Goal: Task Accomplishment & Management: Manage account settings

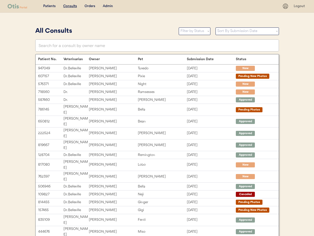
click at [107, 6] on div "Admin" at bounding box center [108, 6] width 10 height 5
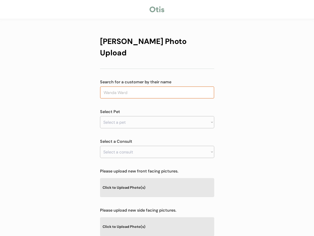
click at [124, 86] on input "text" at bounding box center [157, 92] width 114 height 12
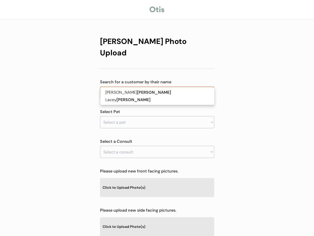
drag, startPoint x: 112, startPoint y: 81, endPoint x: 91, endPoint y: 79, distance: 21.2
click at [91, 79] on div "Otis Photo Upload Search for a customer by their name gibson gibson Select Pet …" at bounding box center [157, 164] width 314 height 328
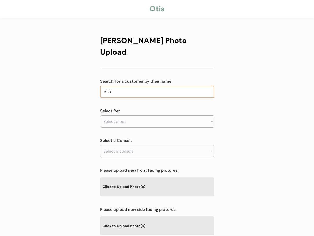
type input "Viv"
type input "Vivian Graves"
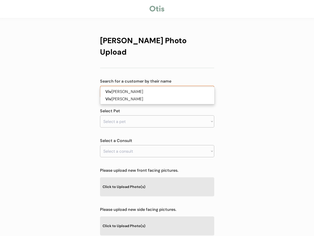
type input "Vi"
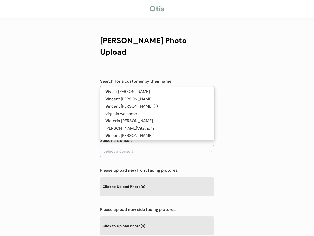
type input "Vicki"
type input "Vicki Hubbard"
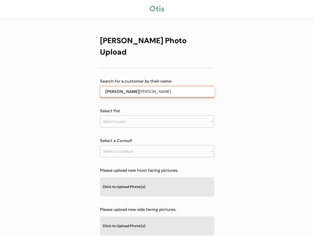
type input "Vicki"
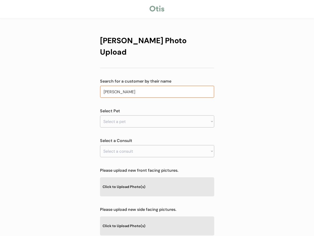
type input "Vicki Gi"
click at [70, 59] on div "Otis Photo Upload Search for a customer by their name Vicki Select Pet Select a…" at bounding box center [157, 163] width 314 height 328
click at [142, 86] on input "text" at bounding box center [157, 92] width 114 height 12
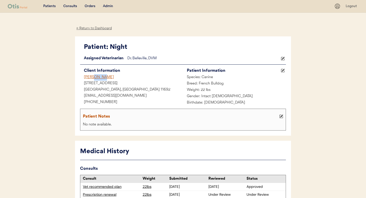
drag, startPoint x: 104, startPoint y: 77, endPoint x: 77, endPoint y: 75, distance: 26.5
click at [77, 75] on div "Patient: Night Loading... Assigned Veterinarian Dr. Belleville, DVM Client Info…" at bounding box center [183, 85] width 216 height 99
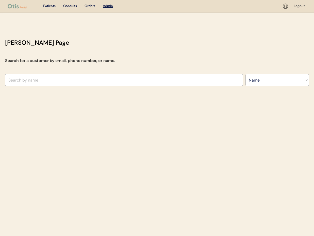
select select ""Name""
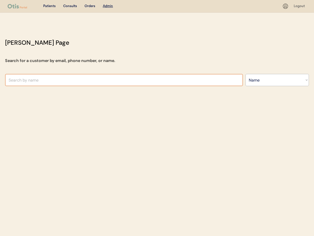
click at [56, 80] on input "text" at bounding box center [124, 80] width 238 height 12
paste input "[PERSON_NAME]"
type input "[PERSON_NAME]"
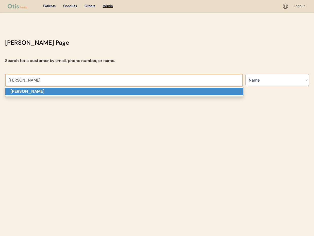
click at [149, 93] on p "[PERSON_NAME]" at bounding box center [124, 91] width 238 height 7
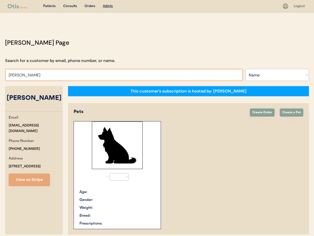
select select "true"
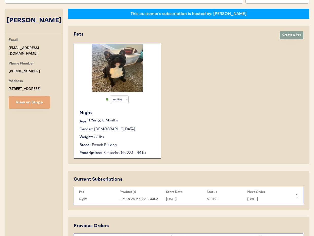
scroll to position [77, 0]
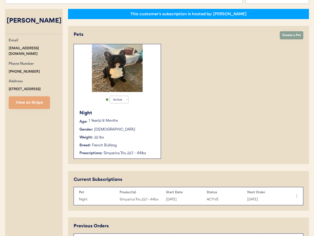
type input "[PERSON_NAME]"
click at [121, 139] on div "Weight: 22 lbs" at bounding box center [118, 137] width 76 height 5
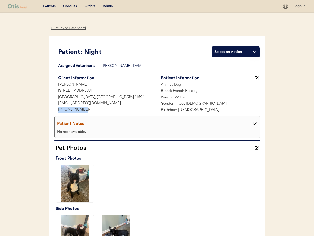
drag, startPoint x: 83, startPoint y: 110, endPoint x: 62, endPoint y: 110, distance: 20.8
click at [53, 110] on div "Patient: Night Select an Action Loading... Assigned Veterinarian [PERSON_NAME],…" at bounding box center [157, 147] width 216 height 222
click at [105, 7] on div "Admin" at bounding box center [108, 6] width 10 height 5
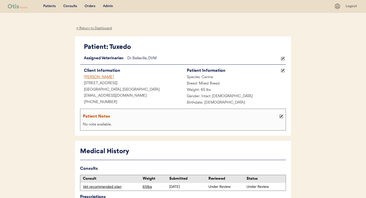
scroll to position [2, 0]
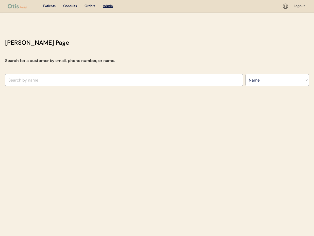
select select ""Name""
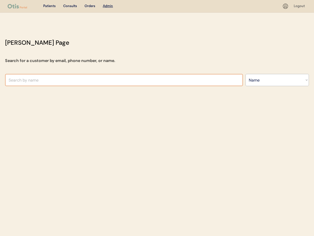
click at [59, 79] on input "text" at bounding box center [124, 80] width 238 height 12
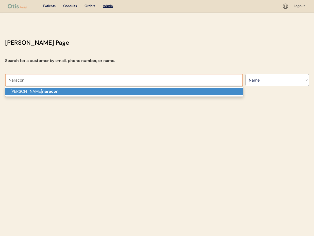
click at [55, 91] on p "William naracon" at bounding box center [124, 91] width 238 height 7
type input "William naracon"
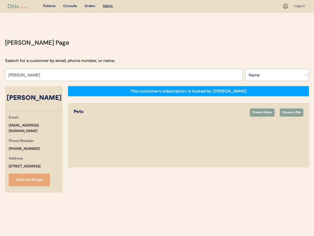
select select "true"
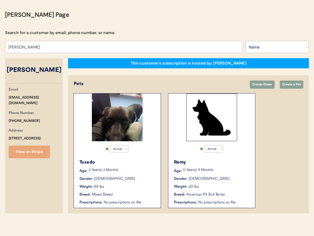
scroll to position [29, 0]
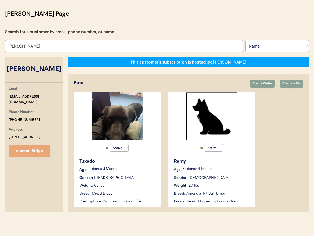
type input "William naracon"
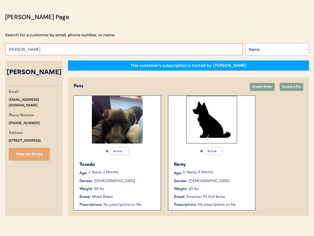
click at [131, 184] on div "Tuxedo Age: 2 Year(s) 3 Months Gender: Male Weight: 65 lbs Breed: Mixed Breed P…" at bounding box center [117, 184] width 82 height 51
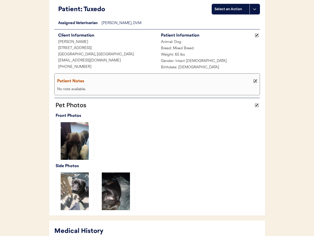
scroll to position [125, 0]
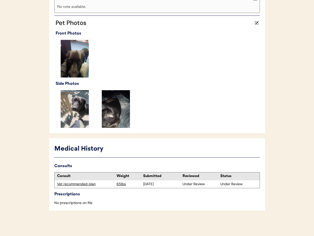
click at [71, 107] on img at bounding box center [75, 109] width 38 height 38
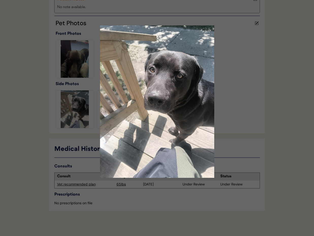
click at [242, 43] on div at bounding box center [157, 118] width 314 height 236
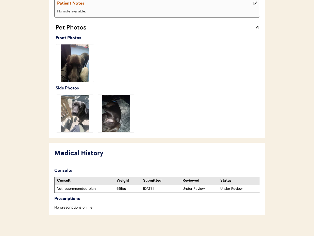
scroll to position [0, 0]
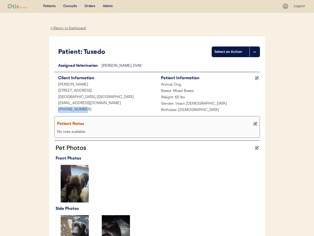
drag, startPoint x: 74, startPoint y: 110, endPoint x: 51, endPoint y: 110, distance: 23.4
click at [50, 110] on div "Patient: Tuxedo Select an Action Loading... Assigned Veterinarian [PERSON_NAME]…" at bounding box center [157, 147] width 216 height 222
copy div "[PHONE_NUMBER]"
click at [109, 6] on div "Admin" at bounding box center [108, 6] width 10 height 5
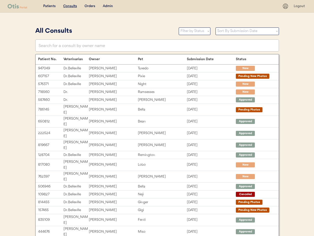
click at [108, 7] on div "Admin" at bounding box center [108, 6] width 10 height 5
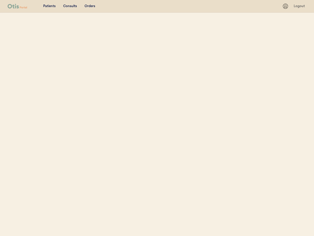
select select ""Name""
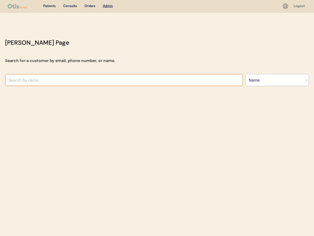
click at [39, 82] on input "text" at bounding box center [124, 80] width 238 height 12
type input "yery"
type input "yery Marun-Robinson"
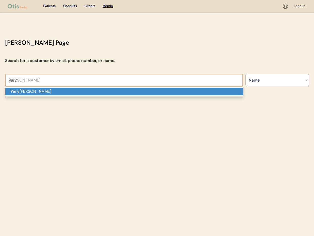
click at [39, 94] on p "Yery Marun-Robinson" at bounding box center [124, 91] width 238 height 7
type input "[PERSON_NAME]"
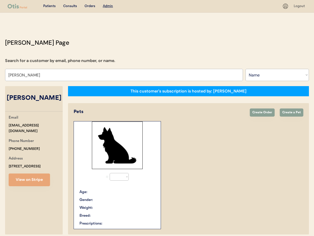
select select "true"
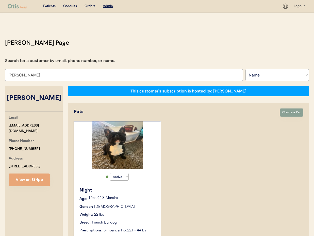
type input "[PERSON_NAME]"
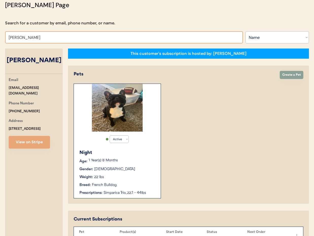
scroll to position [38, 0]
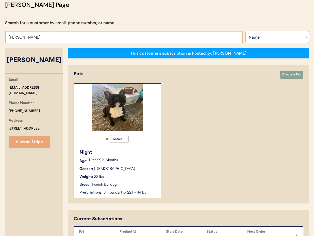
click at [115, 166] on div "Gender: Male" at bounding box center [118, 168] width 76 height 5
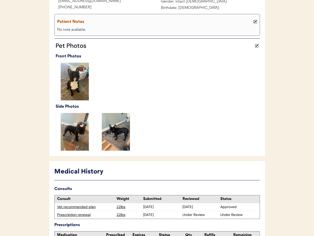
scroll to position [141, 0]
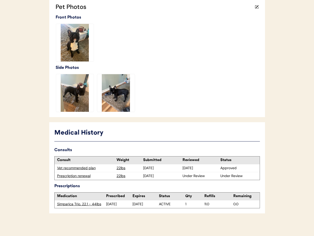
click at [79, 176] on div "Prescription renewal" at bounding box center [85, 176] width 57 height 5
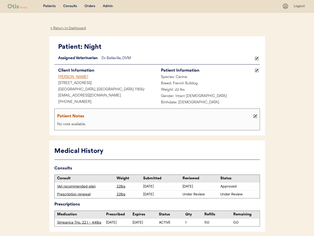
click at [256, 70] on icon at bounding box center [257, 71] width 4 height 4
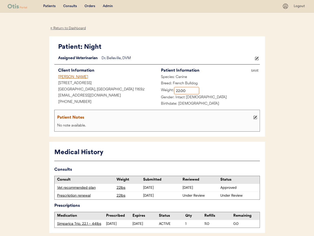
drag, startPoint x: 180, startPoint y: 92, endPoint x: 181, endPoint y: 100, distance: 7.9
click at [180, 92] on input "input" at bounding box center [186, 91] width 25 height 8
type input "26.00"
click at [257, 71] on div "SAVE" at bounding box center [255, 70] width 10 height 3
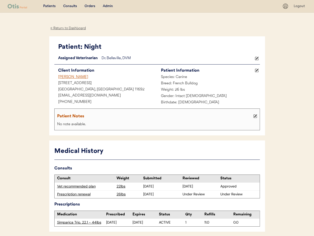
click at [254, 117] on icon at bounding box center [256, 116] width 4 height 4
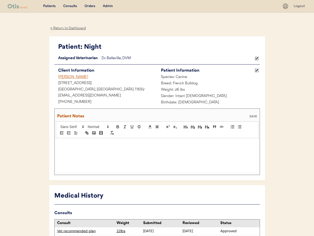
click at [70, 146] on div at bounding box center [157, 155] width 203 height 34
click at [60, 144] on p "9/20/25" at bounding box center [157, 143] width 195 height 5
click at [78, 145] on p ";9/20/25" at bounding box center [157, 143] width 195 height 5
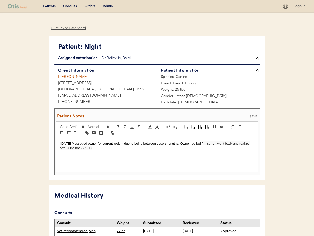
click at [253, 117] on div "SAVE" at bounding box center [253, 116] width 10 height 3
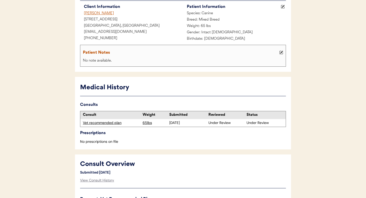
scroll to position [67, 0]
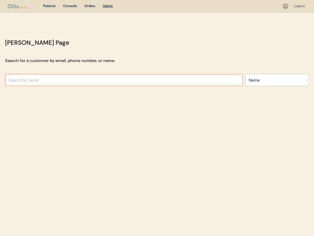
select select ""Name""
click at [79, 80] on input "text" at bounding box center [124, 80] width 238 height 12
type input "vi"
type input "vivian Graves"
type input "viv"
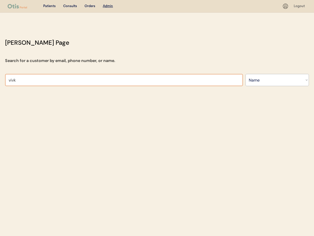
type input "viv"
type input "vivian Graves"
type input "vi"
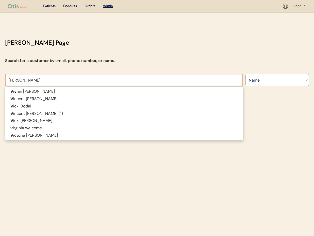
type input "vicki"
type input "vicki Bodai"
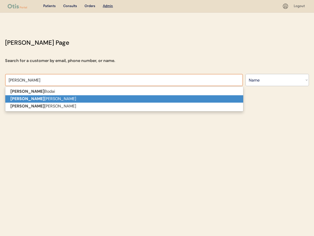
click at [50, 97] on p "Vicki Gibson" at bounding box center [124, 98] width 238 height 7
type input "Vicki Gibson"
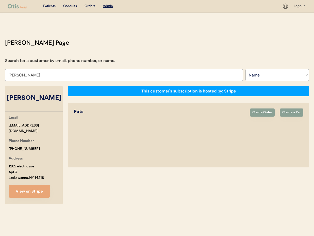
select select "true"
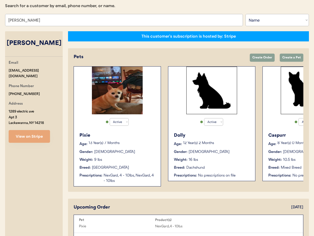
type input "[PERSON_NAME]"
click at [133, 136] on div "Pixie" at bounding box center [118, 135] width 76 height 7
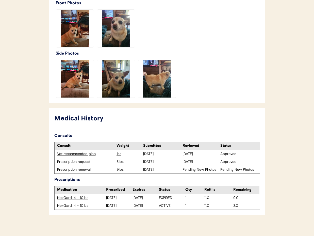
scroll to position [165, 0]
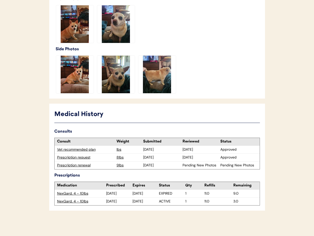
click at [76, 165] on div "Prescription renewal" at bounding box center [85, 165] width 57 height 5
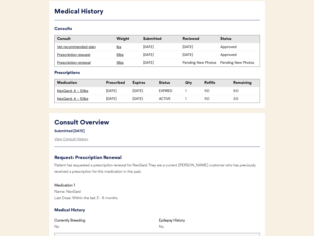
scroll to position [159, 0]
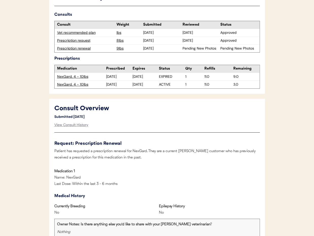
click at [76, 49] on div "Prescription renewal" at bounding box center [85, 48] width 57 height 5
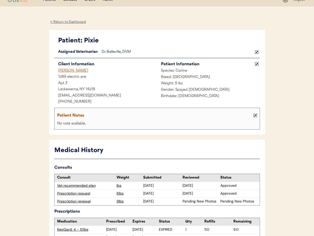
scroll to position [0, 0]
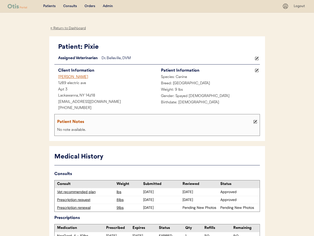
click at [71, 28] on div "← Return to Dashboard" at bounding box center [68, 28] width 38 height 6
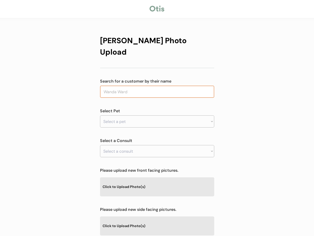
click at [142, 86] on input "text" at bounding box center [157, 92] width 114 height 12
type input "Viv"
type input "Vivian Graves"
type input "Vi"
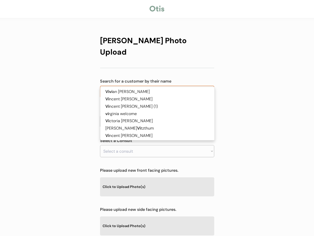
type input "Vicki"
type input "Vicki Hubbard"
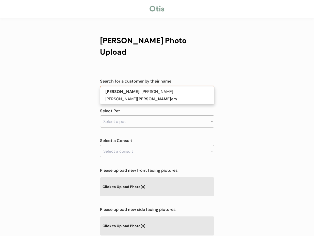
type input "Vic"
type input "Victoria Ellis"
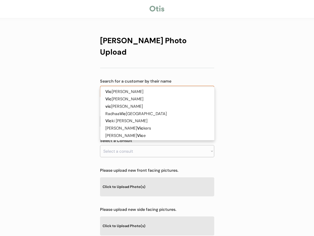
type input "Vi"
type input "Vivian Graves"
type input "V"
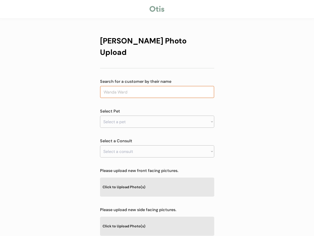
scroll to position [1, 0]
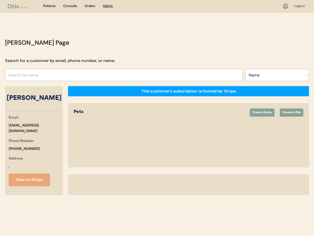
select select ""Name""
select select "true"
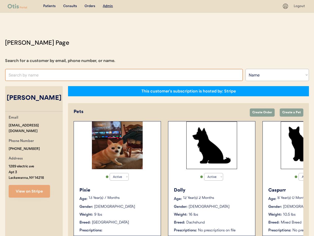
click at [69, 71] on input "text" at bounding box center [124, 75] width 238 height 12
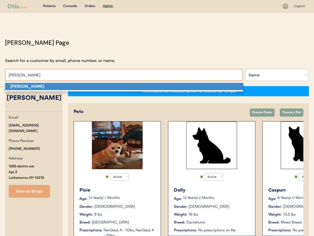
click at [61, 88] on p "[PERSON_NAME]" at bounding box center [124, 86] width 238 height 7
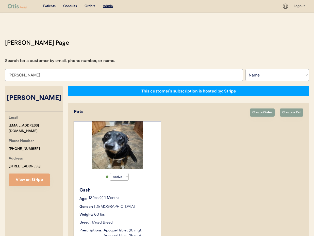
type input "[PERSON_NAME]"
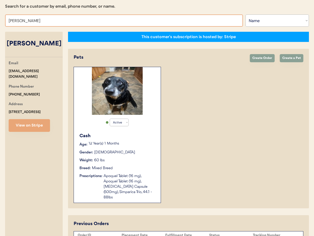
scroll to position [82, 0]
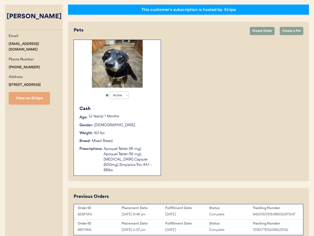
click at [124, 137] on div "Cash Age: [DEMOGRAPHIC_DATA] Year(s) 1 Months Gender: [DEMOGRAPHIC_DATA] Weight…" at bounding box center [117, 139] width 82 height 73
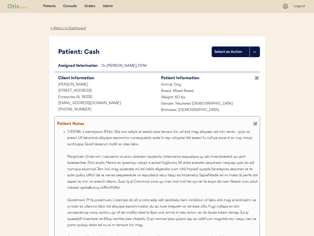
click at [63, 28] on div "← Return to Dashboard" at bounding box center [68, 28] width 38 height 6
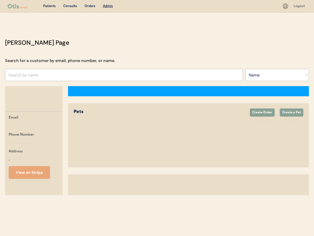
select select ""Name""
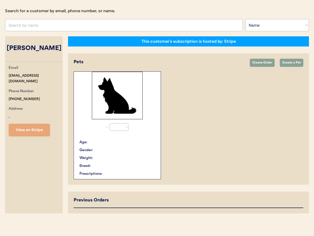
select select "true"
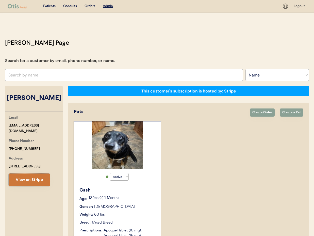
click at [32, 177] on button "View on Stripe" at bounding box center [29, 180] width 41 height 13
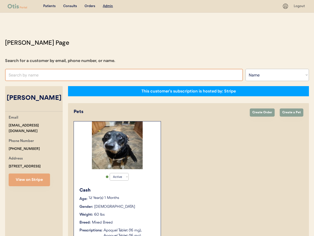
click at [43, 77] on input "text" at bounding box center [124, 75] width 238 height 12
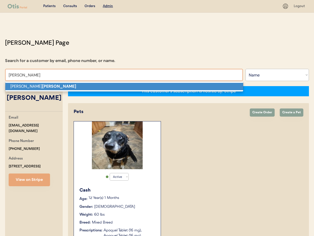
click at [42, 86] on p "[PERSON_NAME]" at bounding box center [124, 86] width 238 height 7
type input "[PERSON_NAME]"
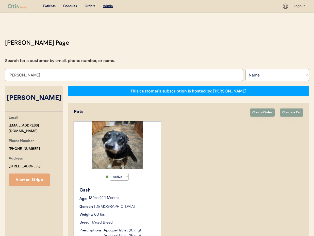
select select "true"
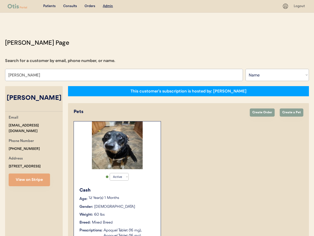
select select "true"
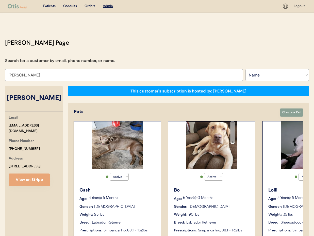
type input "[PERSON_NAME]"
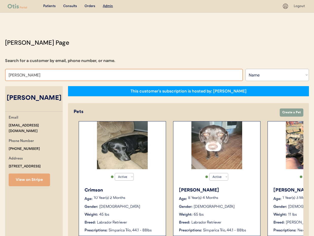
scroll to position [0, 432]
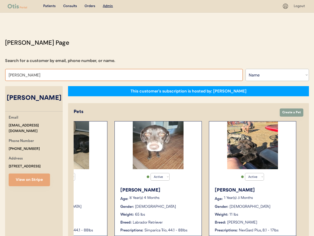
click at [266, 203] on div "[PERSON_NAME] Age: [DEMOGRAPHIC_DATA] Year(s) 3 Months Gender: [DEMOGRAPHIC_DAT…" at bounding box center [253, 209] width 82 height 51
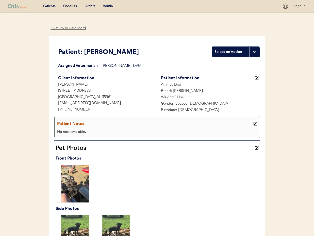
click at [59, 27] on div "← Return to Dashboard" at bounding box center [68, 28] width 38 height 6
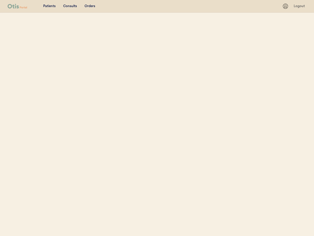
select select ""Name""
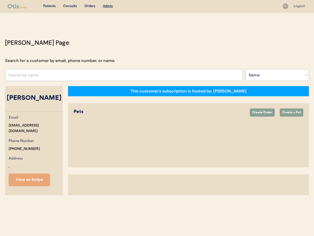
select select "true"
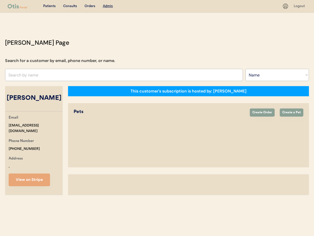
select select "true"
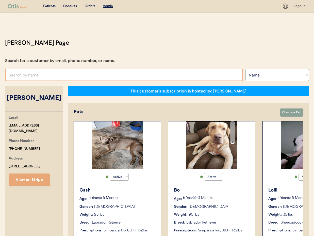
click at [39, 75] on input "text" at bounding box center [124, 75] width 238 height 12
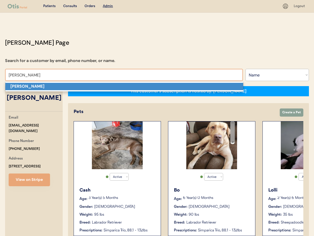
drag, startPoint x: 34, startPoint y: 84, endPoint x: 40, endPoint y: 84, distance: 6.1
click at [35, 84] on p "Tim Brown" at bounding box center [124, 86] width 238 height 7
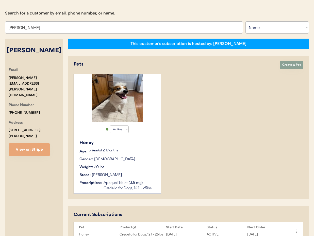
scroll to position [47, 0]
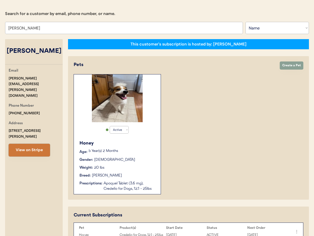
click at [34, 144] on button "View on Stripe" at bounding box center [29, 150] width 41 height 13
drag, startPoint x: 48, startPoint y: 78, endPoint x: 6, endPoint y: 79, distance: 41.7
click at [3, 79] on div "Otis Admin Page Search for a customer by email, phone number, or name. Tim Brow…" at bounding box center [157, 149] width 314 height 317
copy div "tim.r.brown@outlook.com"
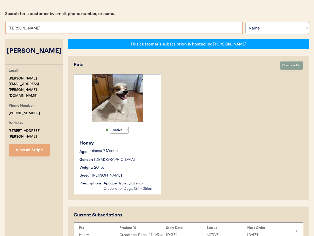
drag, startPoint x: 28, startPoint y: 28, endPoint x: 5, endPoint y: 25, distance: 23.3
click at [5, 25] on input "Tim Brown" at bounding box center [124, 28] width 238 height 12
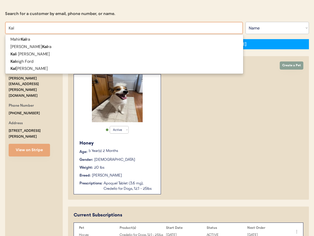
type input "Kale"
type input "Kaleigh Ford"
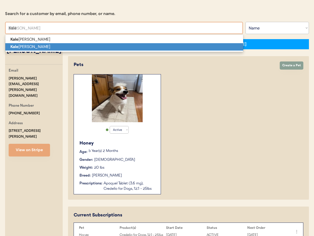
scroll to position [47, 0]
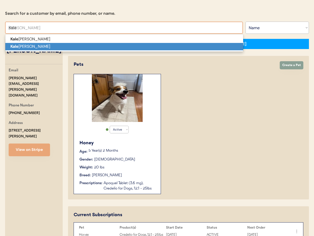
click at [22, 44] on p "Kale igh Butler" at bounding box center [124, 46] width 238 height 7
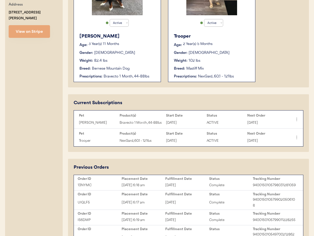
scroll to position [160, 0]
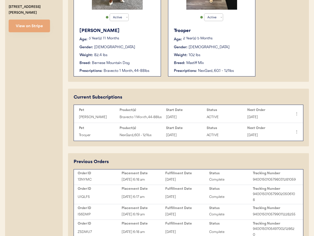
type input "Kaleigh Butler"
click at [296, 115] on icon at bounding box center [296, 113] width 5 height 5
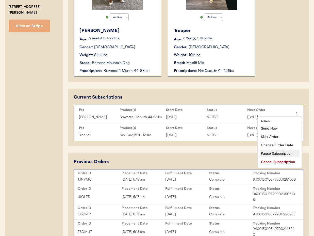
click at [283, 153] on div "Pause Subscription" at bounding box center [280, 154] width 40 height 8
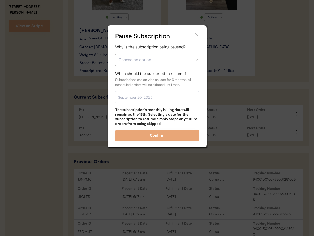
click at [143, 58] on select "Choose an option... Financial reasons / too expensive Has enough medication / s…" at bounding box center [157, 60] width 84 height 12
select select ""care_plan_change___not_needed_now""
click at [115, 54] on select "Choose an option... Financial reasons / too expensive Has enough medication / s…" at bounding box center [157, 60] width 84 height 12
click at [136, 96] on input "text" at bounding box center [157, 97] width 84 height 12
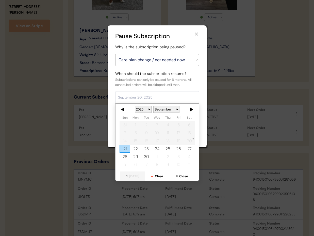
click at [136, 87] on div "Subscriptions can only be paused for 6 months. All scheduled orders will be ski…" at bounding box center [157, 82] width 84 height 10
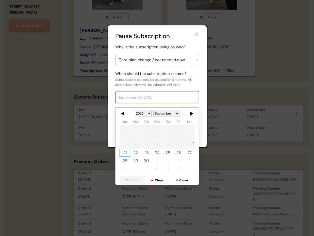
click at [137, 100] on input "text" at bounding box center [157, 97] width 84 height 12
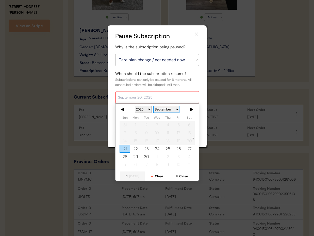
click at [178, 110] on select "January February March April May June July August September October November De…" at bounding box center [166, 109] width 26 height 7
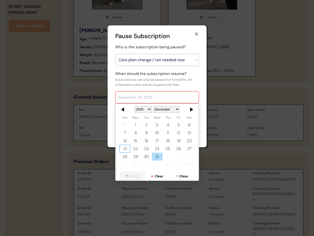
click at [160, 156] on div "31" at bounding box center [157, 157] width 11 height 8
type input "[DATE]"
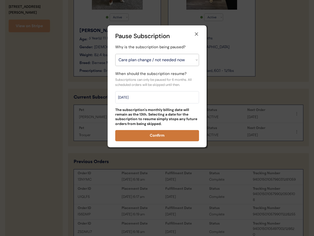
click at [157, 134] on button "Confirm" at bounding box center [157, 135] width 84 height 11
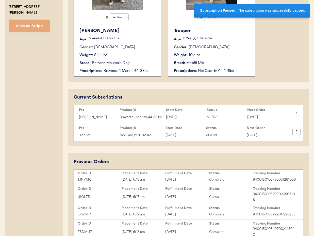
click at [295, 132] on icon at bounding box center [296, 131] width 5 height 5
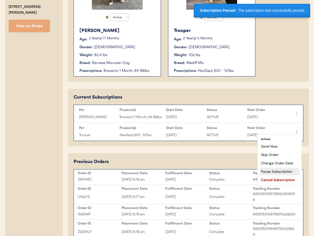
click at [272, 171] on div "Pause Subscription" at bounding box center [280, 172] width 40 height 8
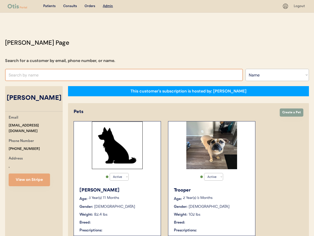
select select ""Name""
select select "true"
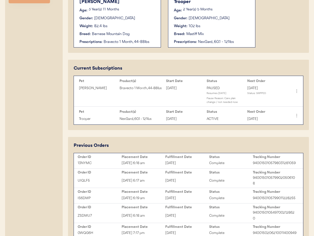
scroll to position [224, 0]
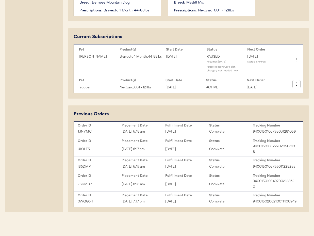
click at [295, 82] on icon at bounding box center [296, 84] width 5 height 5
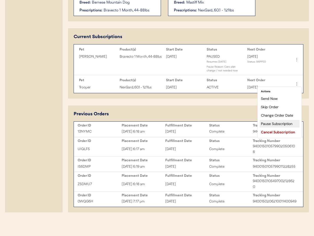
click at [275, 120] on div "Pause Subscription" at bounding box center [280, 124] width 40 height 8
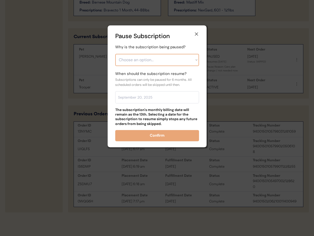
click at [153, 60] on select "Choose an option... Financial reasons / too expensive Has enough medication / s…" at bounding box center [157, 60] width 84 height 12
select select ""care_plan_change___not_needed_now""
click at [115, 54] on select "Choose an option... Financial reasons / too expensive Has enough medication / s…" at bounding box center [157, 60] width 84 height 12
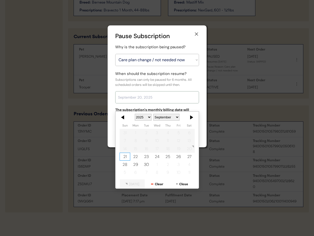
click at [146, 96] on input "text" at bounding box center [157, 97] width 84 height 12
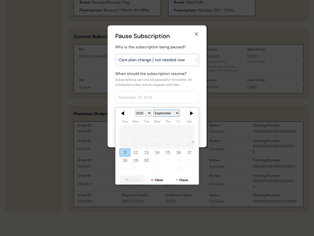
click at [178, 110] on select "January February March April May June July August September October November De…" at bounding box center [166, 113] width 26 height 7
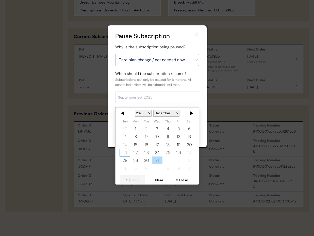
click at [157, 158] on div "31" at bounding box center [157, 161] width 11 height 8
type input "[DATE]"
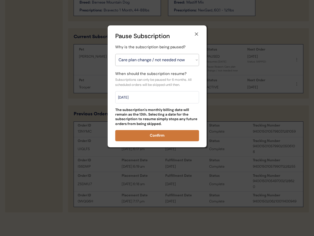
click at [173, 135] on button "Confirm" at bounding box center [157, 135] width 84 height 11
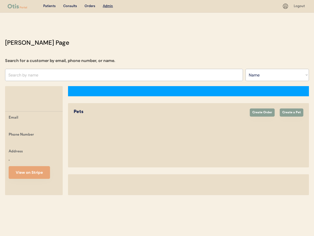
select select ""Name""
select select "true"
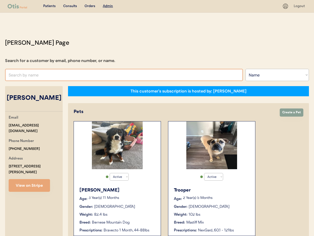
click at [60, 75] on input "text" at bounding box center [124, 75] width 238 height 12
click at [265, 77] on select "Search By Name Email Phone Number" at bounding box center [278, 75] width 64 height 12
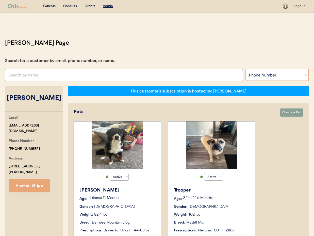
click at [246, 69] on select "Search By Name Email Phone Number" at bounding box center [278, 75] width 64 height 12
click at [258, 75] on select "Search By Name Email Phone Number" at bounding box center [278, 75] width 64 height 12
select select ""Email""
click at [246, 69] on select "Search By Name Email Phone Number" at bounding box center [278, 75] width 64 height 12
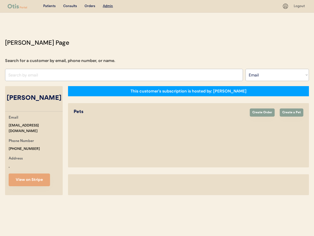
select select ""Email""
select select "true"
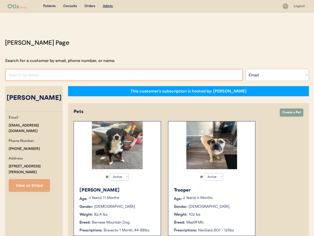
click at [44, 76] on input "input" at bounding box center [124, 75] width 238 height 12
paste input "valsacco426@msn.com"
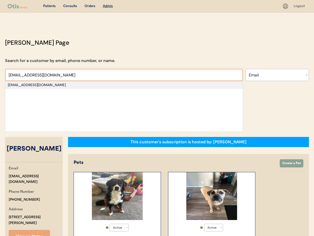
type input "valsacco426@msn.com"
click at [13, 84] on div "valsacco426@msn.com" at bounding box center [124, 85] width 232 height 5
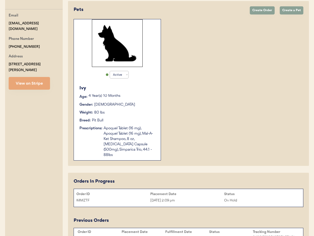
scroll to position [96, 0]
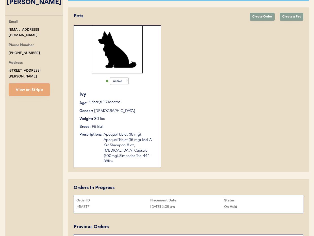
click at [31, 85] on button "View on Stripe" at bounding box center [29, 89] width 41 height 13
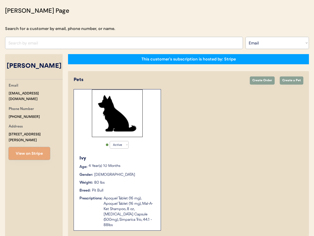
scroll to position [0, 0]
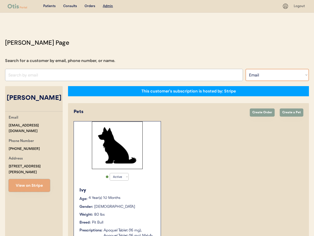
click at [261, 76] on select "Search By Name Email Phone Number" at bounding box center [278, 75] width 64 height 12
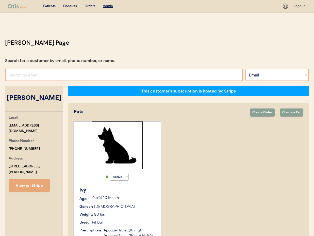
click at [43, 75] on input "input" at bounding box center [124, 75] width 238 height 12
paste input "goingteri@gmail.com"
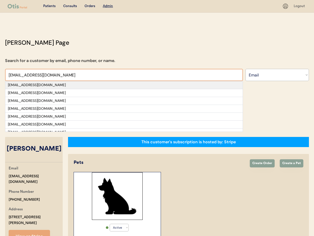
type input "goingteri@gmail.com"
click at [81, 84] on div "goingteri@gmail.com" at bounding box center [124, 85] width 232 height 5
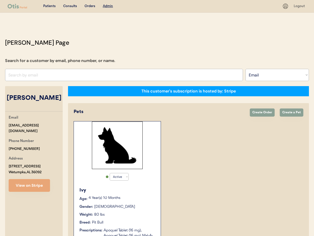
select select "true"
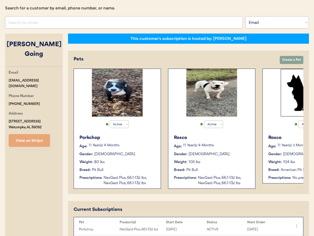
scroll to position [51, 0]
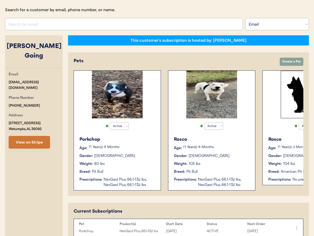
click at [35, 136] on button "View on Stripe" at bounding box center [29, 142] width 41 height 13
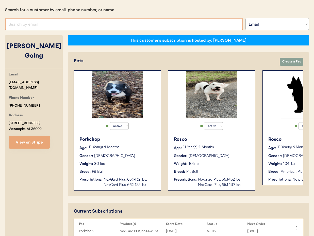
click at [57, 26] on input "input" at bounding box center [124, 24] width 238 height 12
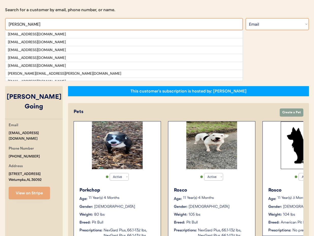
type input "mary s"
click at [272, 24] on select "Search By Name Email Phone Number" at bounding box center [278, 24] width 64 height 12
select select ""Name""
click at [246, 18] on select "Search By Name Email Phone Number" at bounding box center [278, 24] width 64 height 12
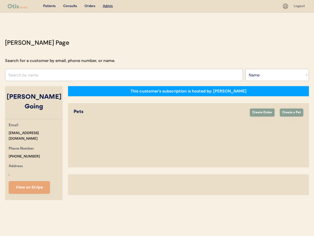
select select ""Name""
select select "true"
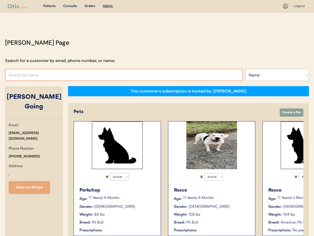
click at [30, 76] on input "text" at bounding box center [124, 75] width 238 height 12
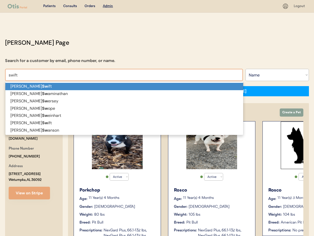
click at [26, 90] on span "Mary Sw ift Ana Sw aminathan Jessica Sw ersey Katrina Sw ope Jennifer Sw einhar…" at bounding box center [124, 119] width 238 height 73
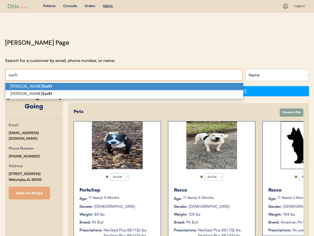
click at [42, 87] on strong "Swift" at bounding box center [47, 86] width 10 height 5
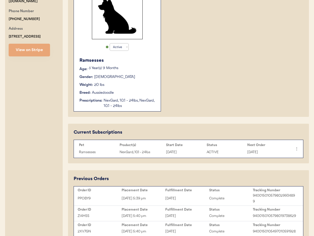
scroll to position [161, 0]
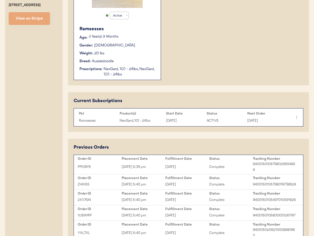
type input "[PERSON_NAME]"
click at [139, 77] on div "NexGard, 10.1 - 24lbs, NexGard, 10.1 - 24lbs" at bounding box center [130, 72] width 52 height 11
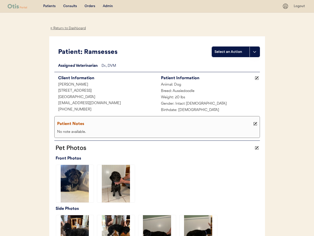
click at [111, 6] on div "Admin" at bounding box center [108, 6] width 10 height 5
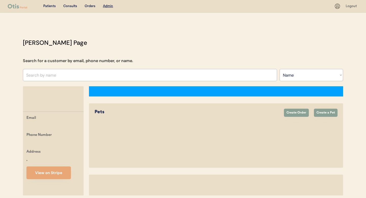
select select ""Name""
select select "true"
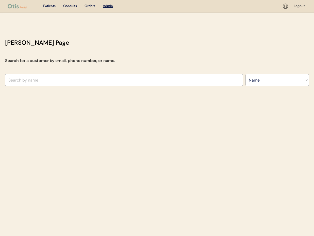
select select ""Name""
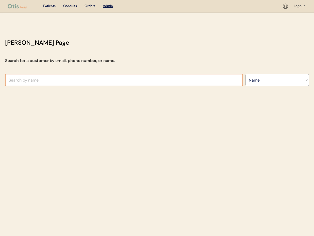
click at [50, 80] on input "text" at bounding box center [124, 80] width 238 height 12
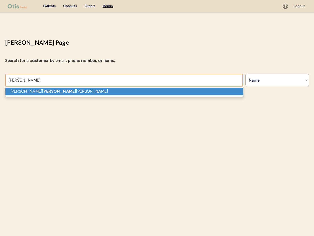
click at [54, 92] on p "[PERSON_NAME] [PERSON_NAME]" at bounding box center [124, 91] width 238 height 7
type input "[PERSON_NAME] [PERSON_NAME]"
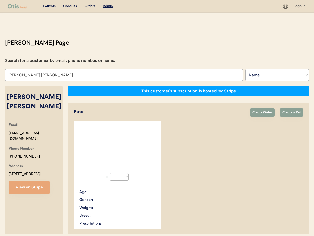
select select "true"
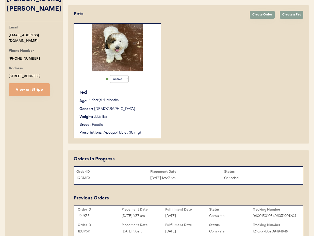
scroll to position [102, 0]
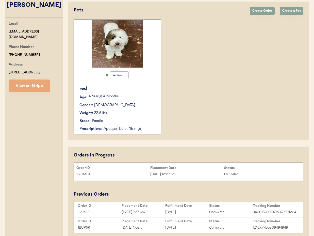
type input "[PERSON_NAME] [PERSON_NAME]"
click at [137, 118] on div "Breed: Poodle" at bounding box center [118, 120] width 76 height 5
